Goal: Information Seeking & Learning: Find specific fact

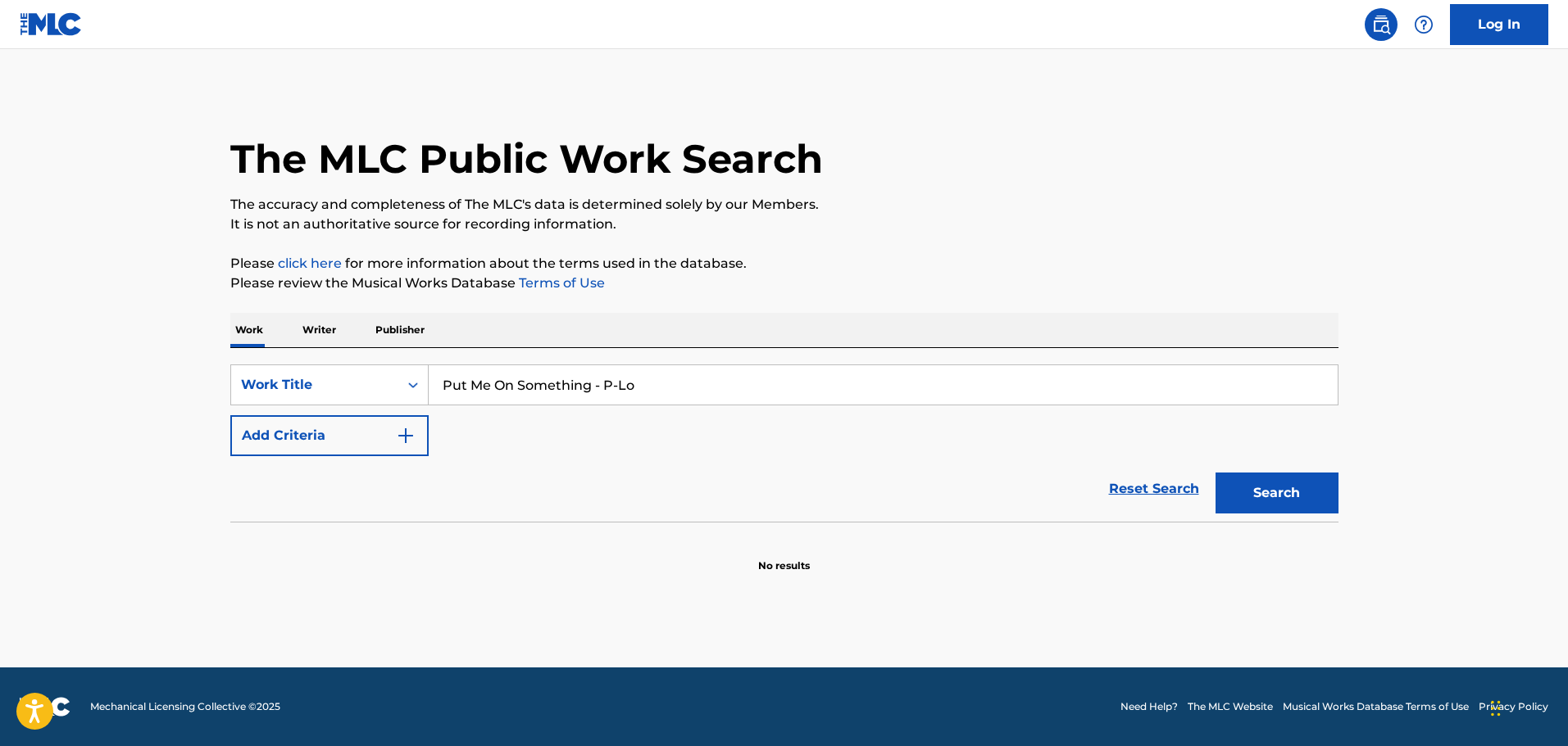
type input "Put Me On Something - P-Lo"
click at [1216, 473] on button "Search" at bounding box center [1276, 493] width 123 height 41
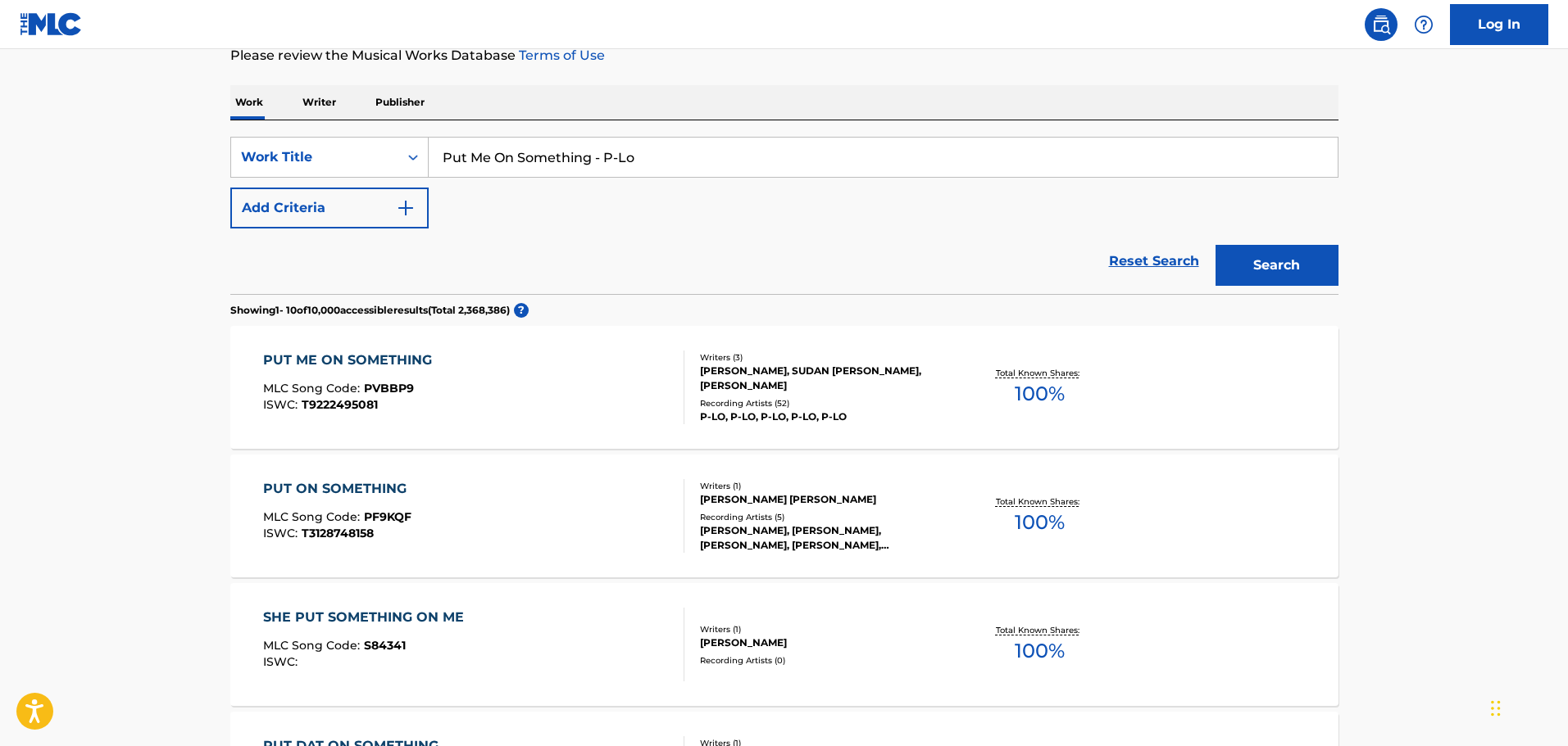
scroll to position [246, 0]
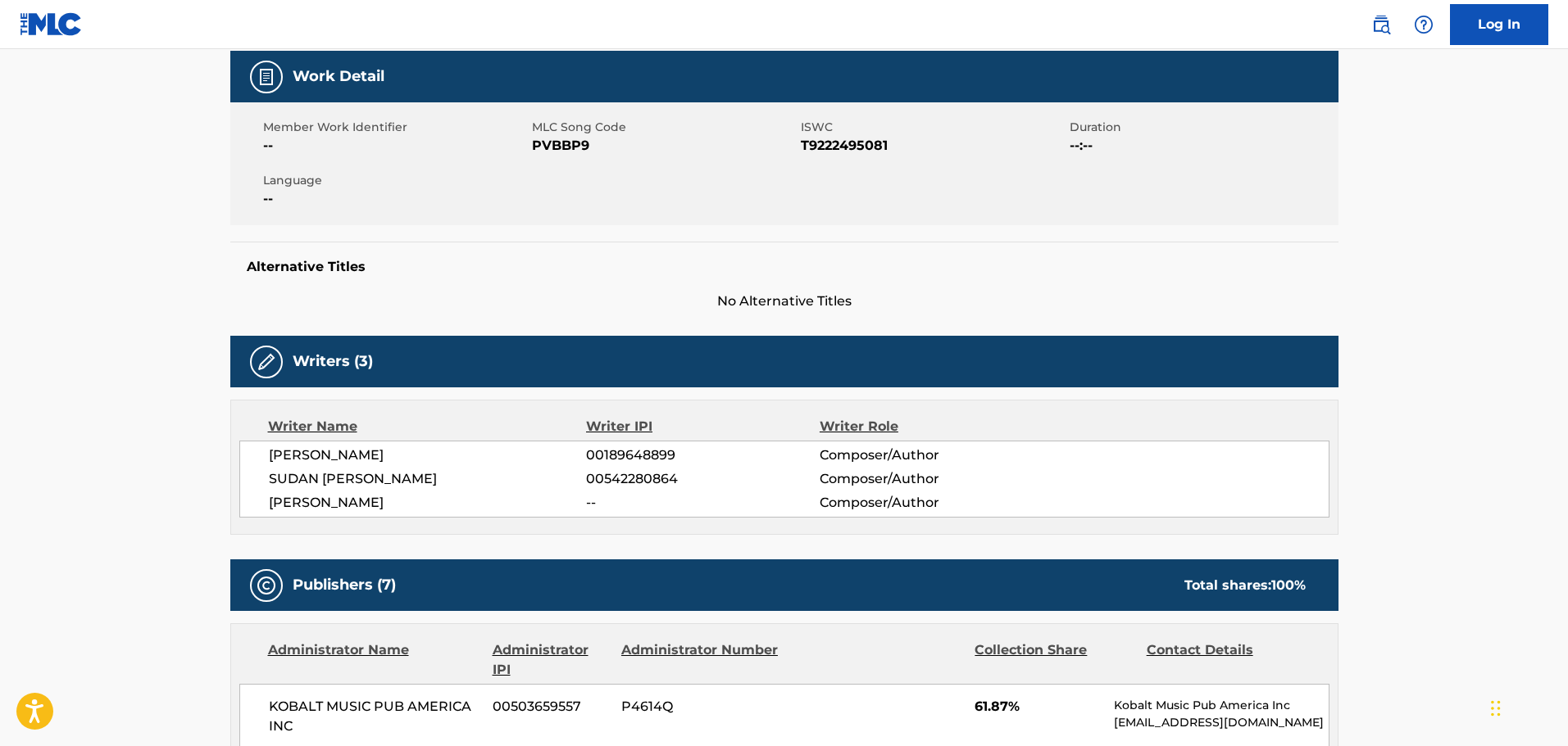
scroll to position [246, 0]
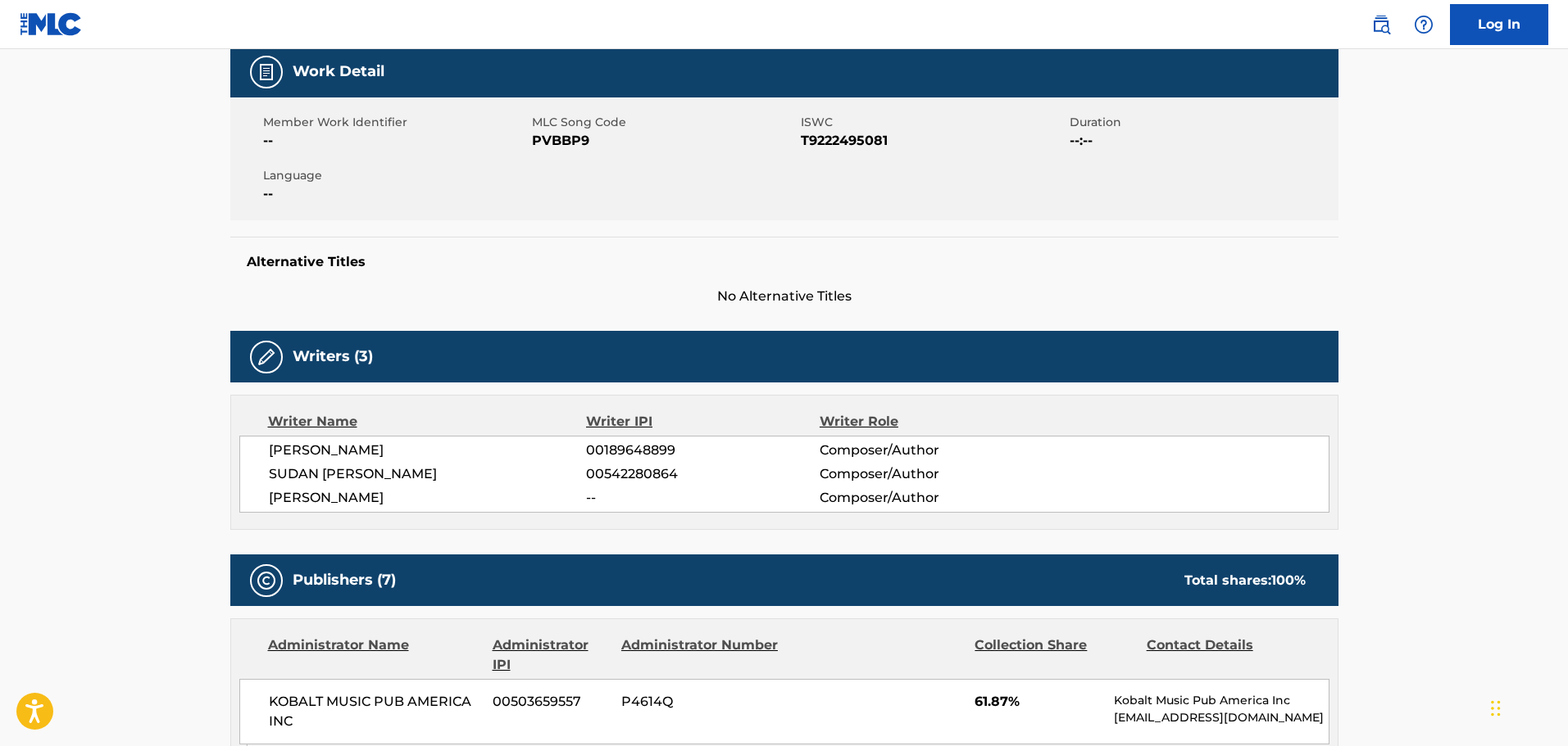
drag, startPoint x: 380, startPoint y: 450, endPoint x: 268, endPoint y: 450, distance: 112.0
click at [268, 450] on span "EARL T STEVENS" at bounding box center [427, 451] width 318 height 19
copy span "EARL T STEVENS"
drag, startPoint x: 442, startPoint y: 469, endPoint x: 270, endPoint y: 478, distance: 172.2
click at [270, 478] on span "SUDAN AMEER WILLIAMS" at bounding box center [427, 474] width 318 height 19
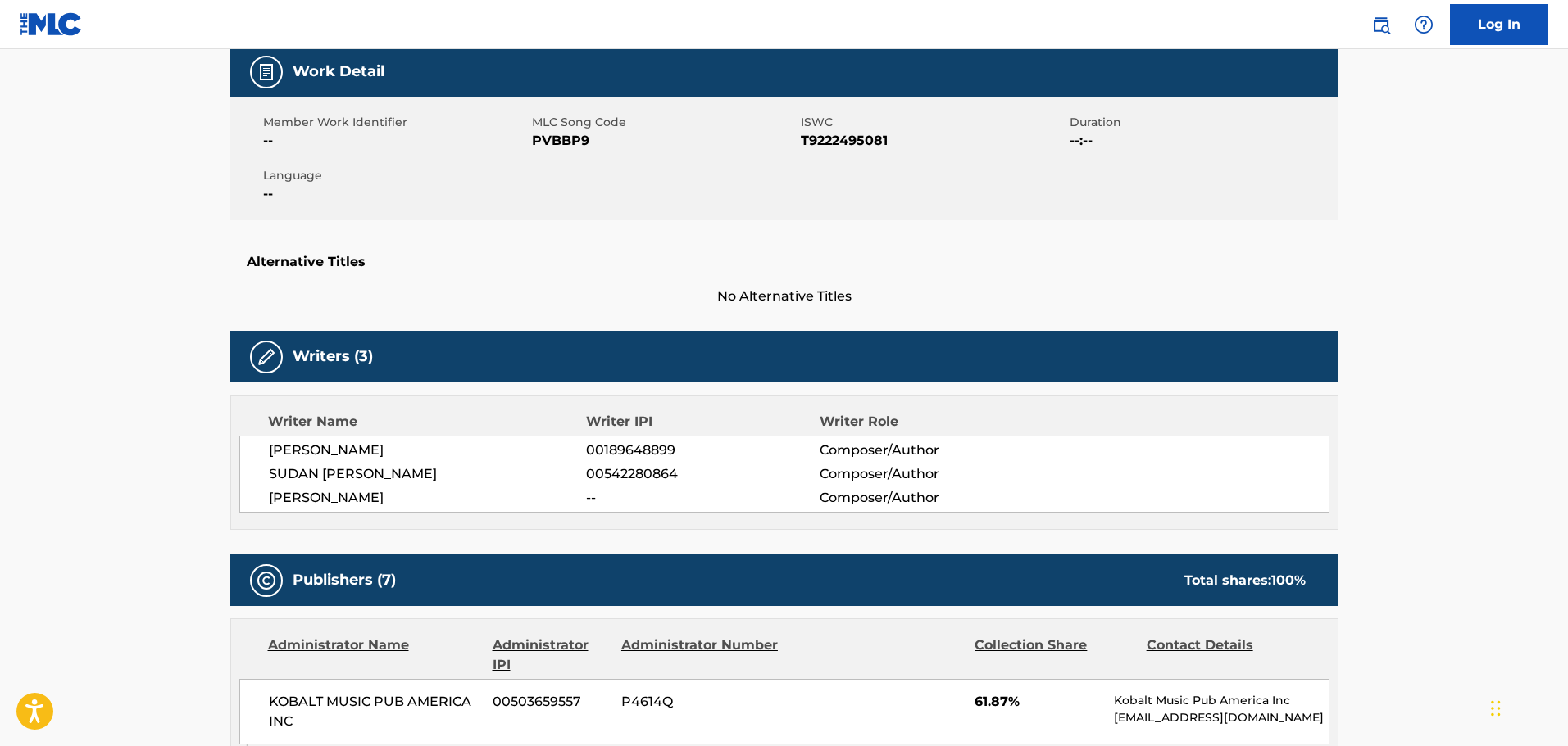
copy span "SUDAN AMEER WILLIAMS"
drag, startPoint x: 401, startPoint y: 496, endPoint x: 265, endPoint y: 503, distance: 136.2
click at [265, 503] on div "EARL T STEVENS 00189648899 Composer/Author SUDAN AMEER WILLIAMS 00542280864 Com…" at bounding box center [784, 475] width 1090 height 77
copy span "PAOLO RODRIGUEZ"
